Goal: Information Seeking & Learning: Learn about a topic

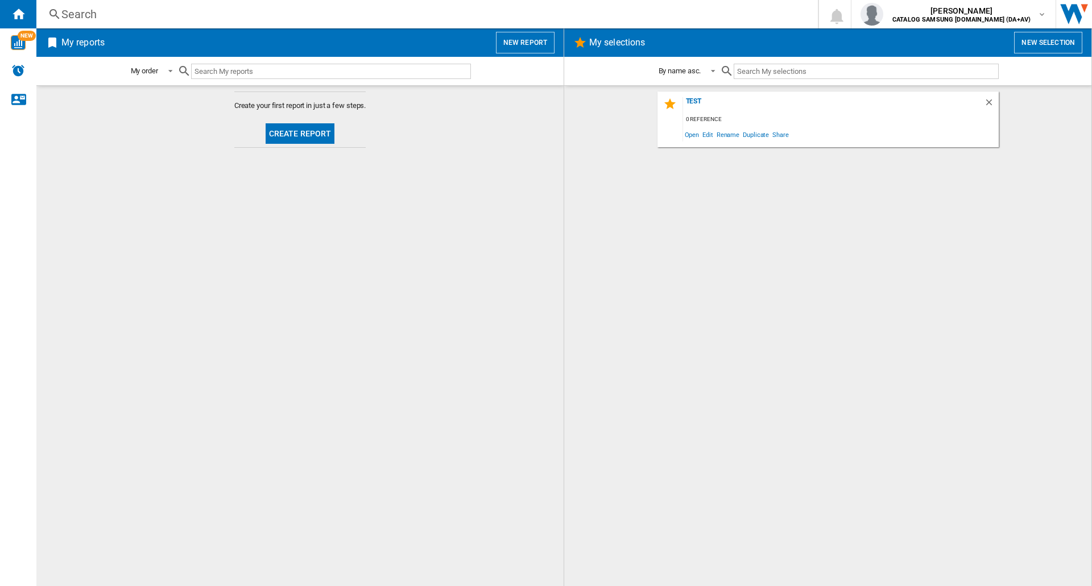
click at [90, 13] on div "Search" at bounding box center [424, 14] width 727 height 16
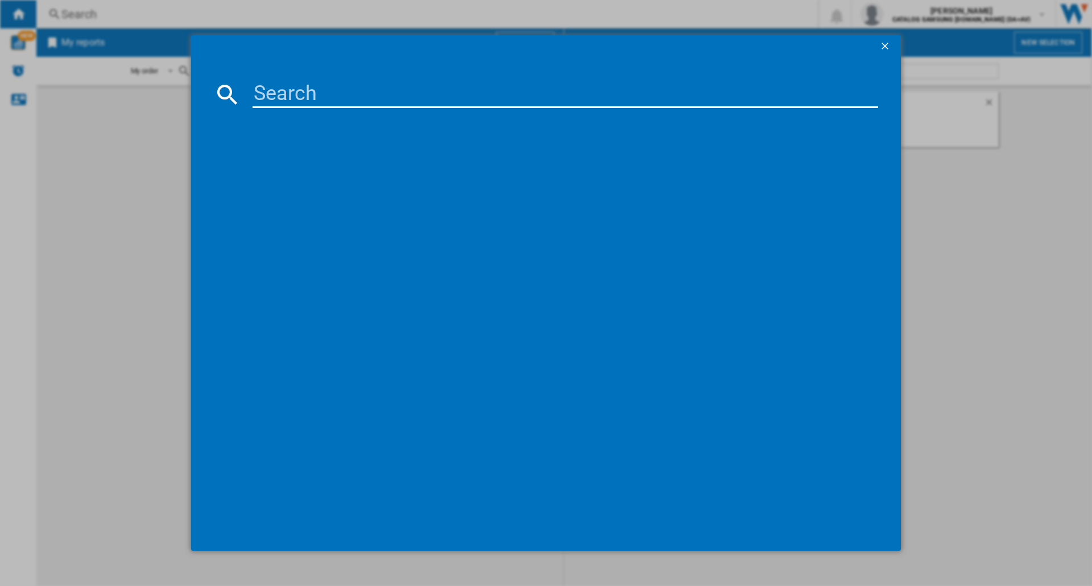
click at [316, 90] on input at bounding box center [566, 94] width 626 height 27
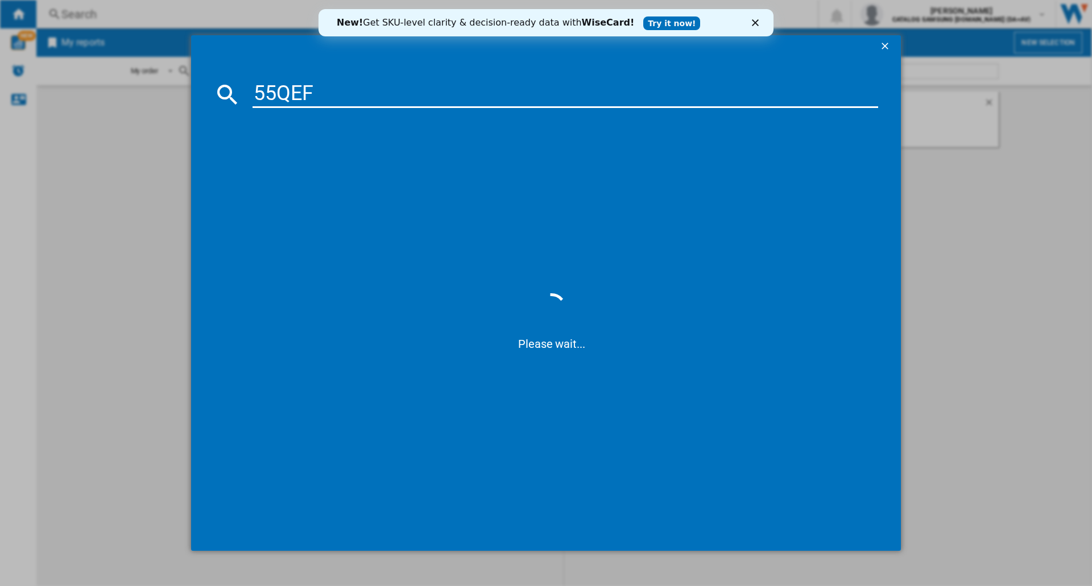
type input "55QEF1"
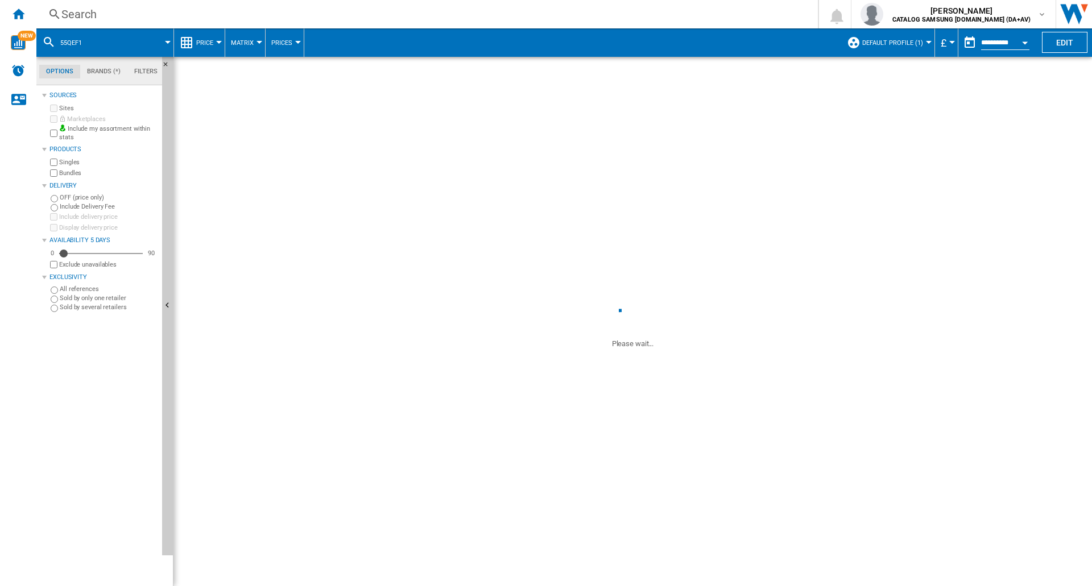
click at [944, 42] on span "£" at bounding box center [944, 43] width 6 height 12
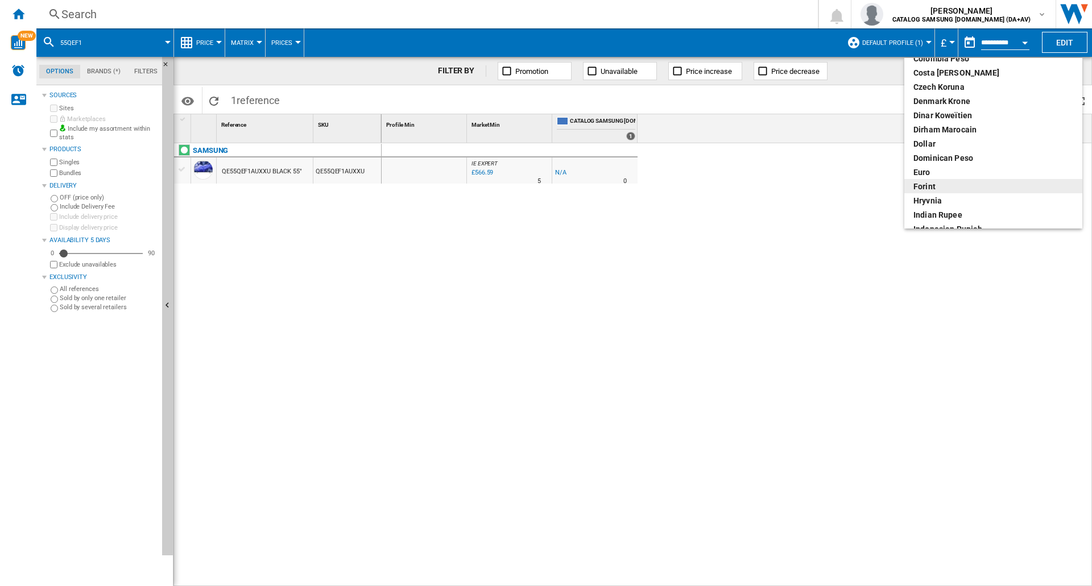
scroll to position [114, 0]
click at [935, 171] on div "euro" at bounding box center [993, 169] width 160 height 11
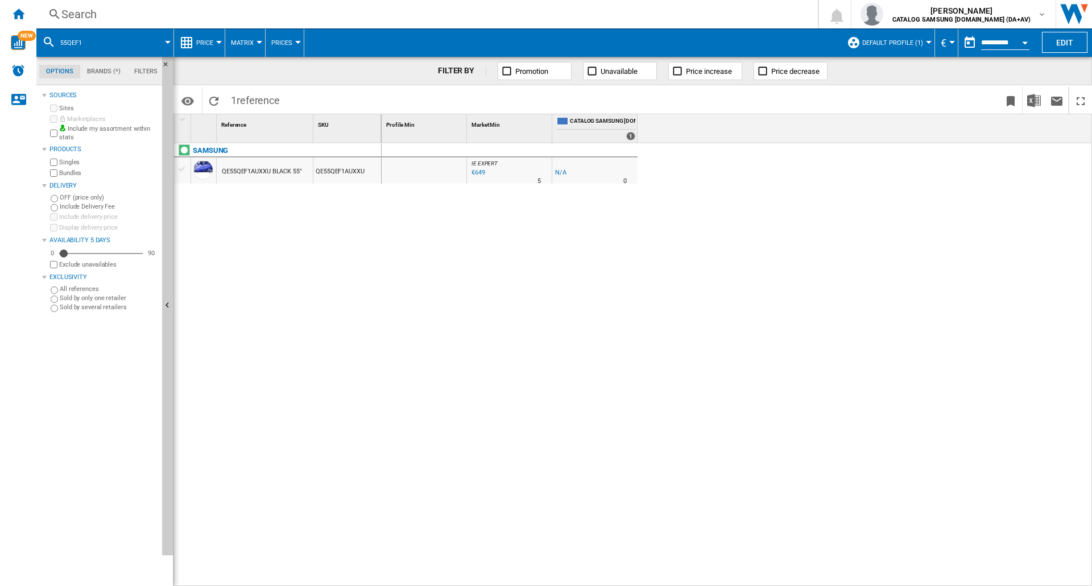
click at [924, 45] on button "Default profile (1)" at bounding box center [895, 42] width 67 height 28
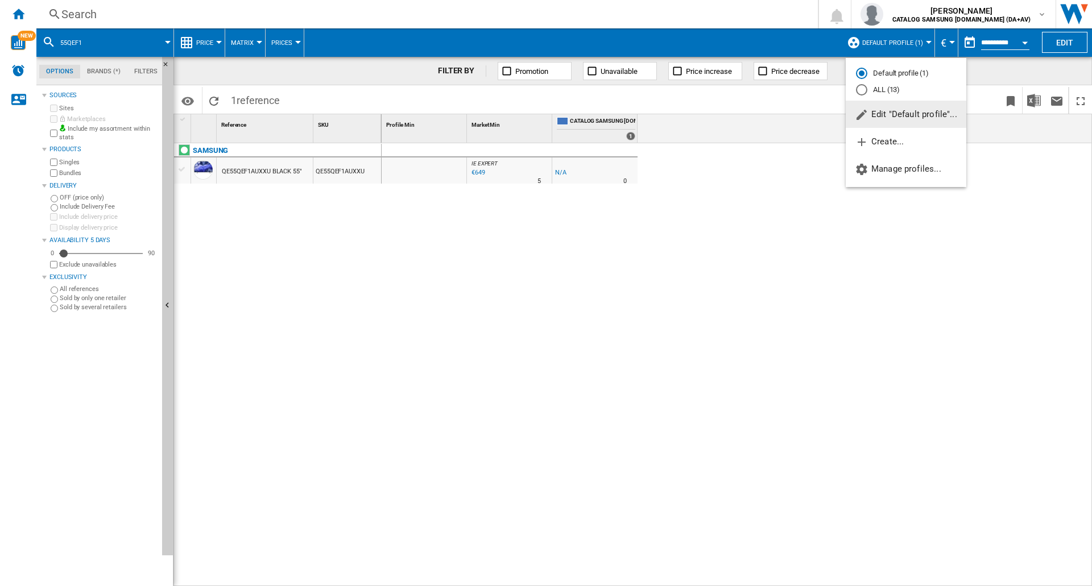
click at [864, 92] on div "ALL (13)" at bounding box center [861, 89] width 11 height 11
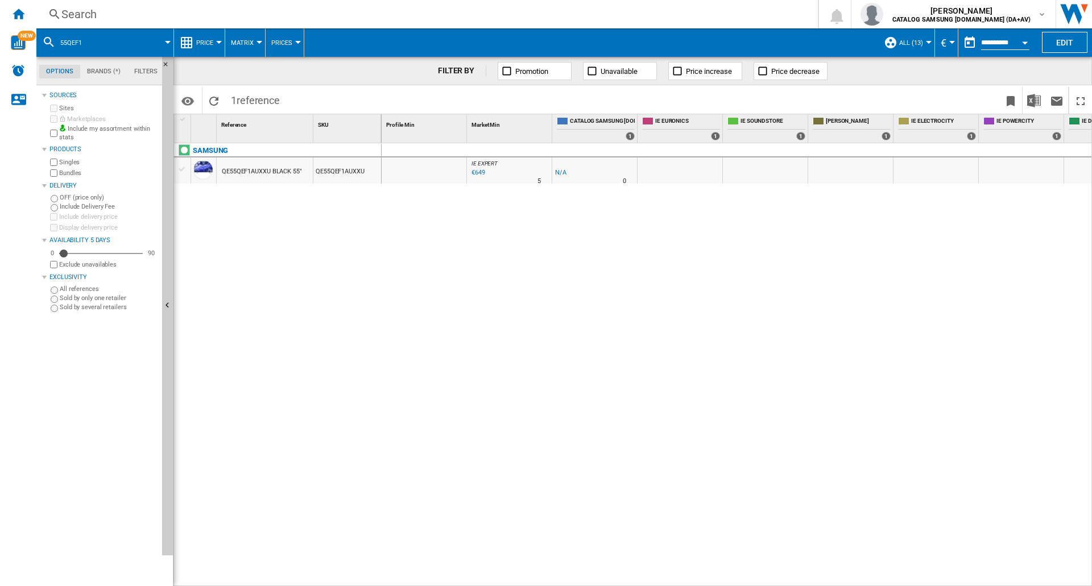
click at [209, 42] on span "Price" at bounding box center [204, 42] width 17 height 7
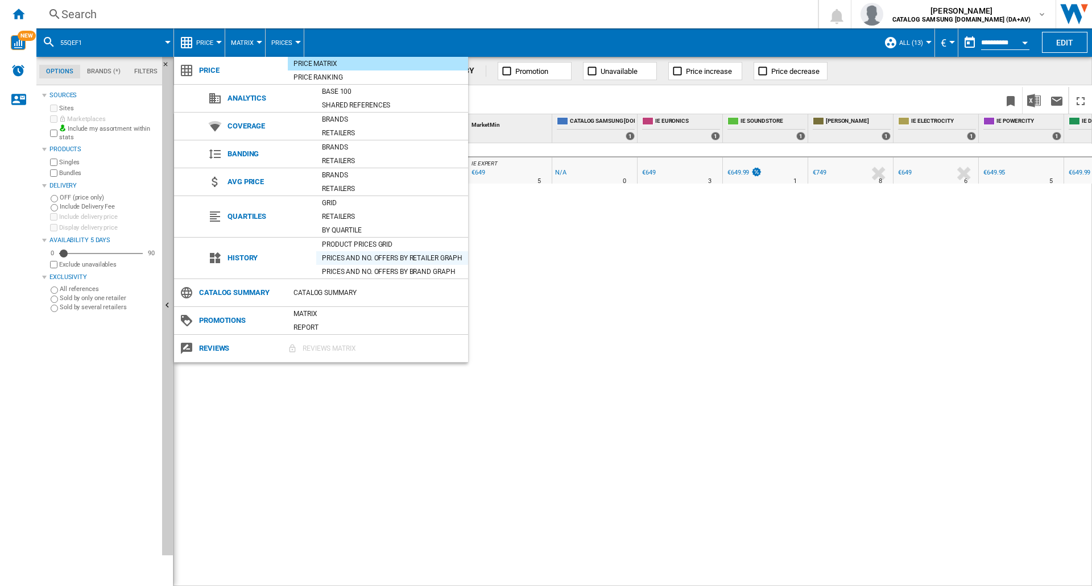
click at [356, 256] on div "Prices and No. offers by retailer graph" at bounding box center [392, 258] width 152 height 11
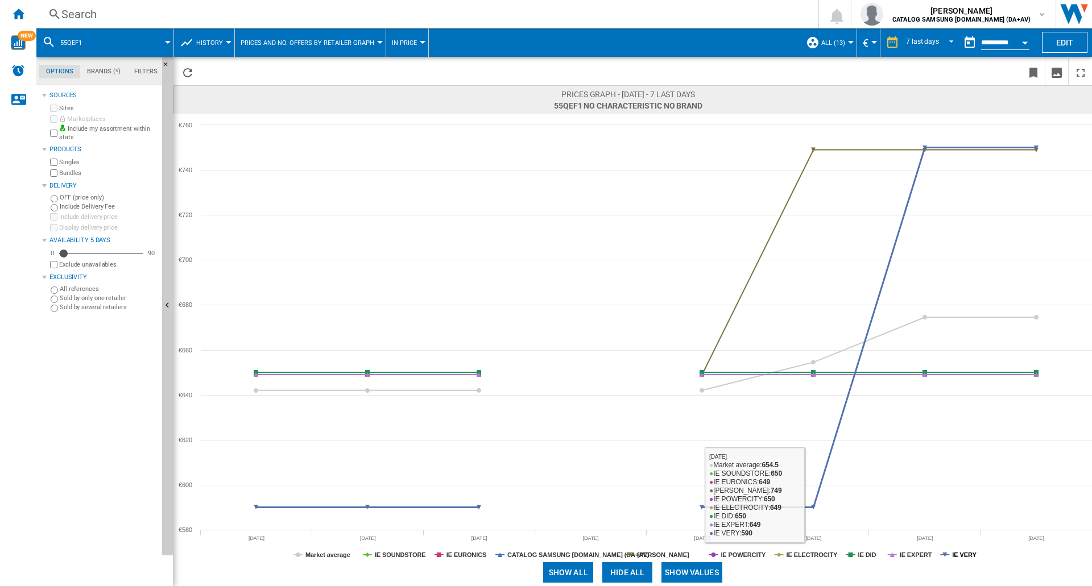
click at [970, 556] on tspan "IE VERY" at bounding box center [964, 555] width 24 height 7
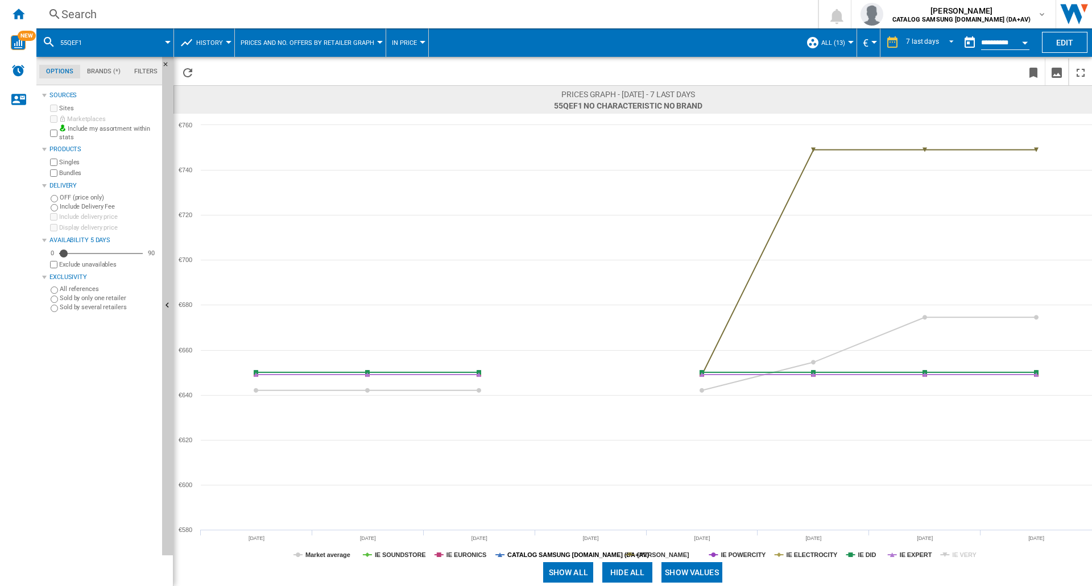
click at [547, 552] on tspan "CATALOG SAMSUNG [DOMAIN_NAME] (DA+AV)" at bounding box center [578, 555] width 142 height 7
click at [327, 552] on tspan "Market average" at bounding box center [327, 555] width 45 height 7
click at [748, 556] on tspan "IE POWERCITY" at bounding box center [743, 555] width 45 height 7
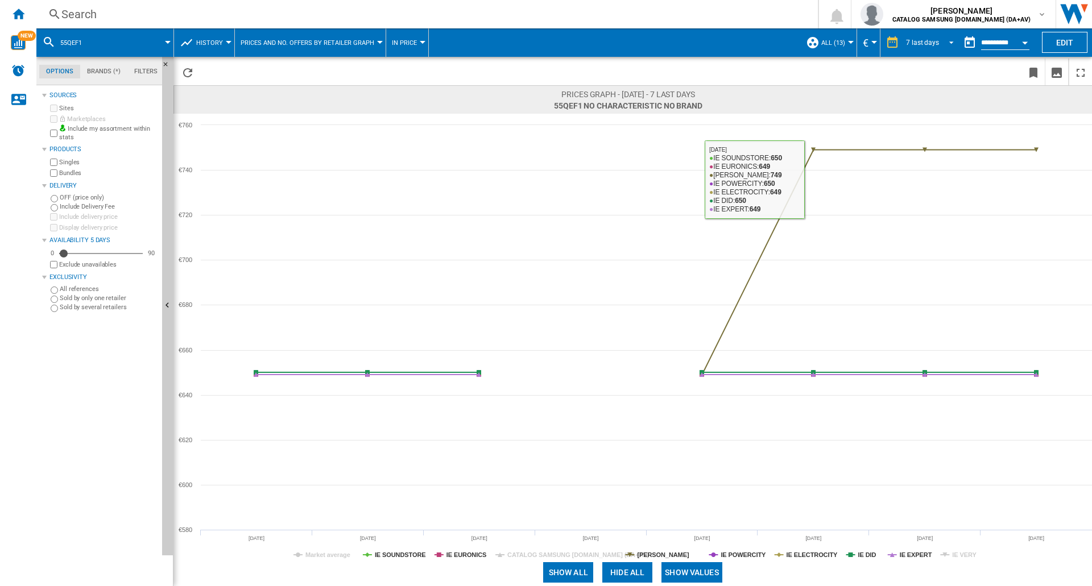
click at [931, 45] on div "7 last days" at bounding box center [922, 43] width 33 height 8
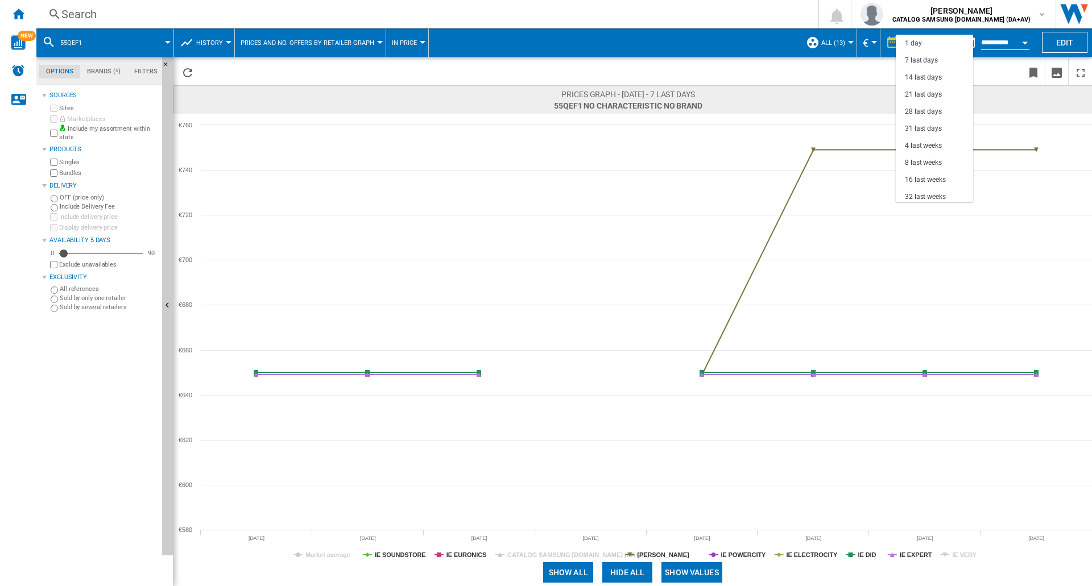
scroll to position [17, 0]
click at [929, 82] on div "21 last days" at bounding box center [923, 78] width 37 height 10
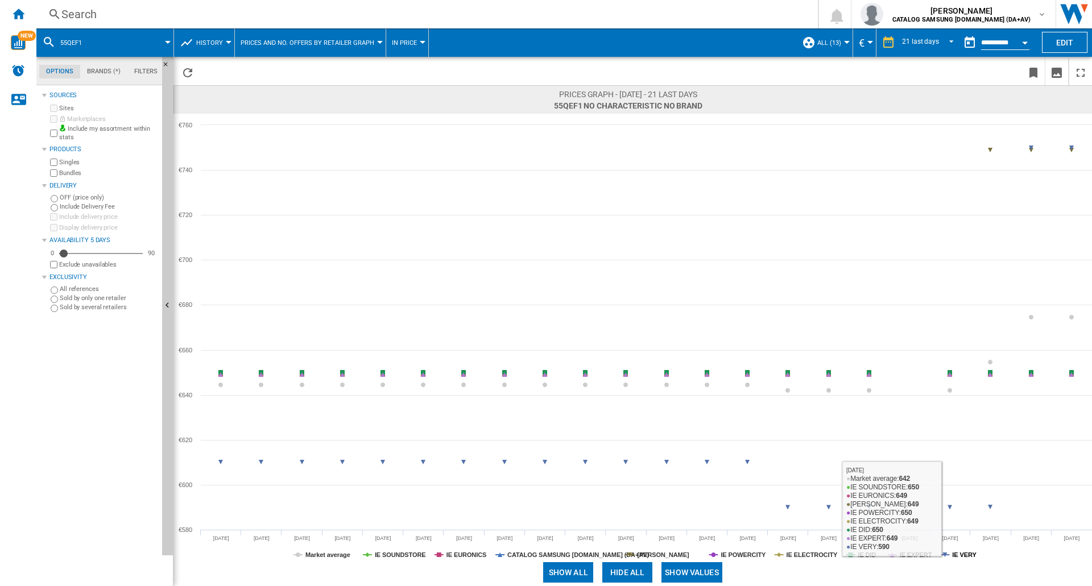
click at [965, 555] on tspan "IE VERY" at bounding box center [964, 555] width 24 height 7
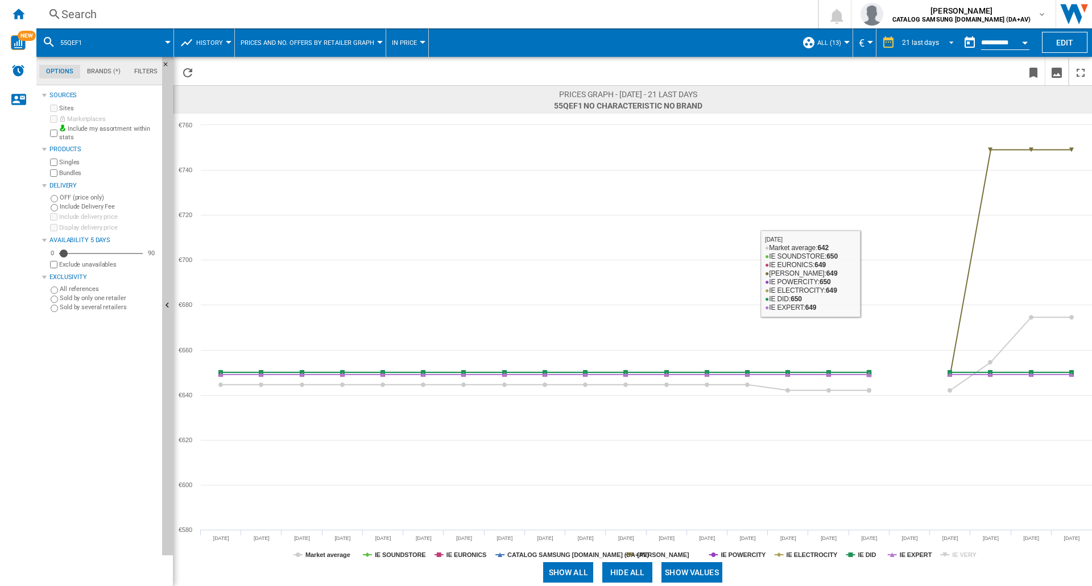
click at [932, 43] on div "21 last days" at bounding box center [920, 43] width 37 height 8
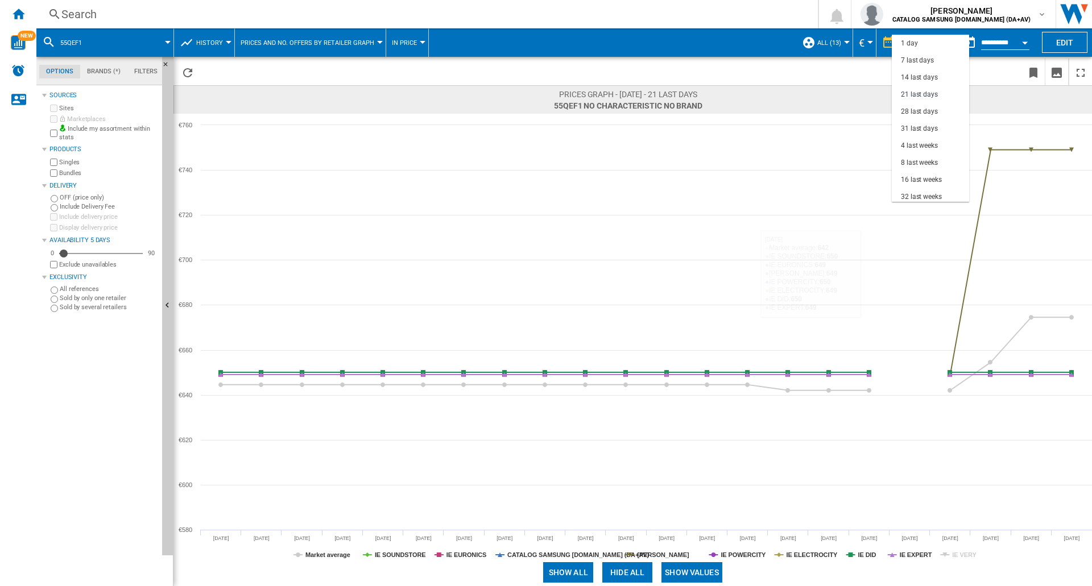
scroll to position [51, 0]
click at [925, 78] on div "31 last days" at bounding box center [919, 78] width 37 height 10
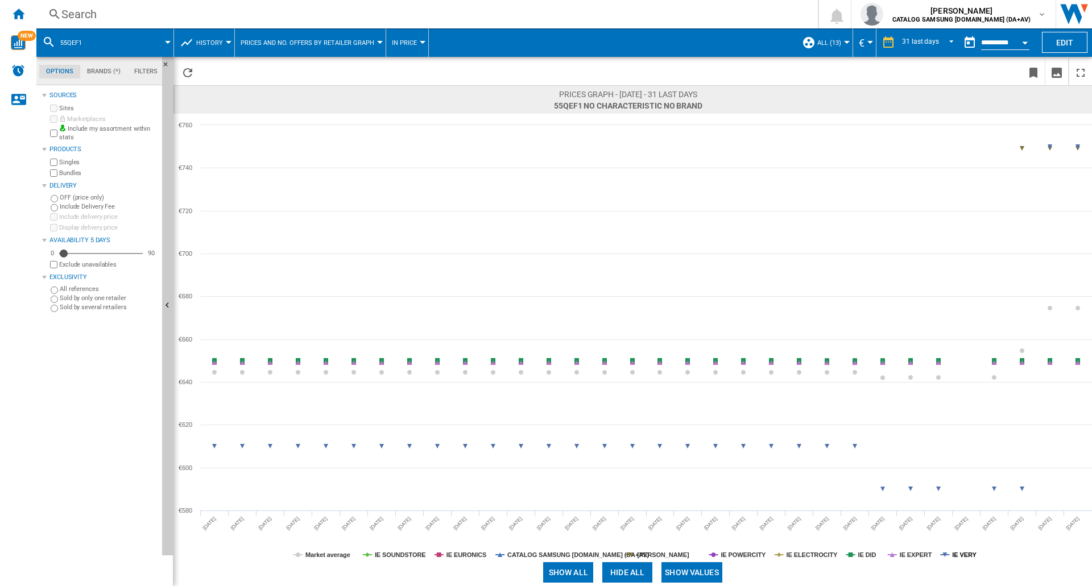
click at [962, 558] on tspan "IE VERY" at bounding box center [964, 555] width 24 height 7
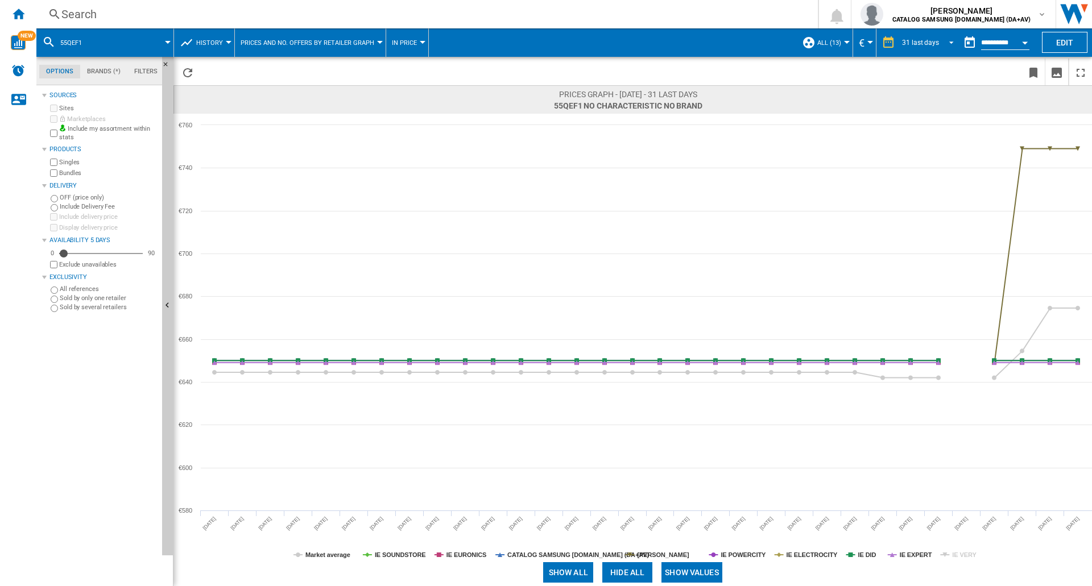
click at [924, 45] on div "31 last days" at bounding box center [920, 43] width 37 height 8
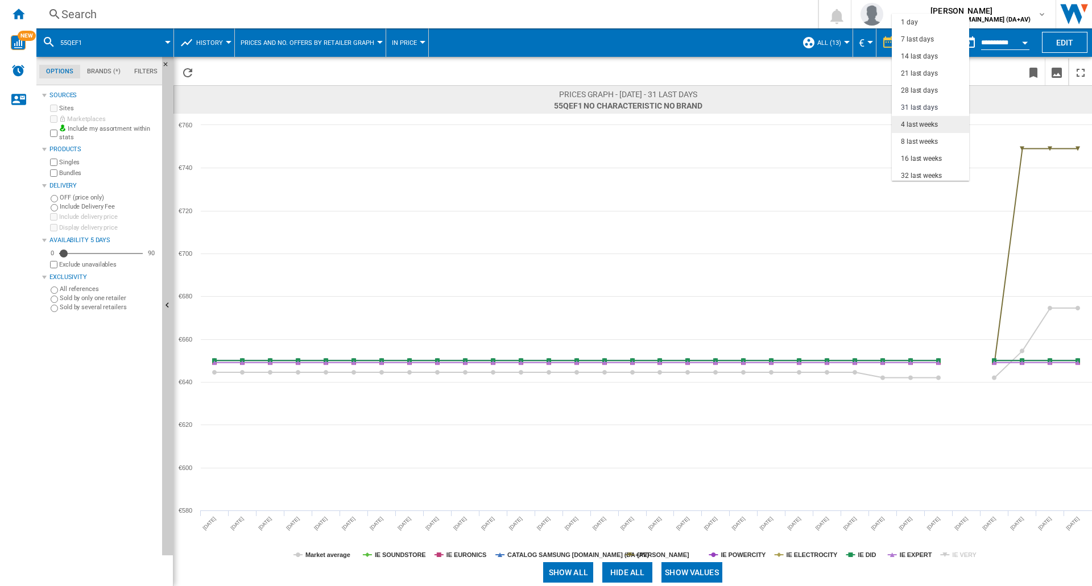
scroll to position [65, 0]
